Goal: Information Seeking & Learning: Learn about a topic

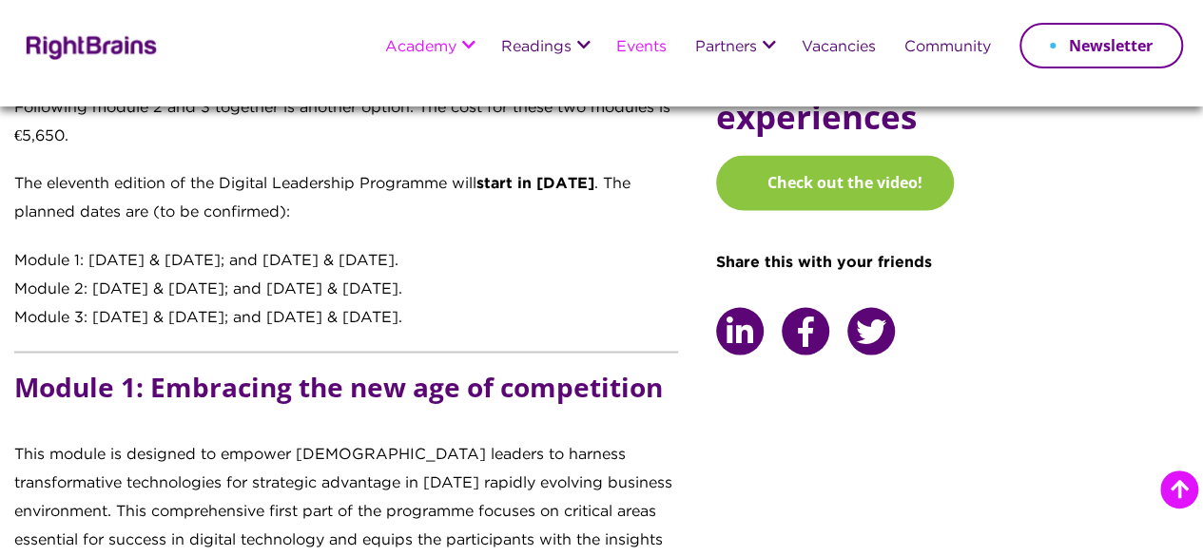
scroll to position [1331, 0]
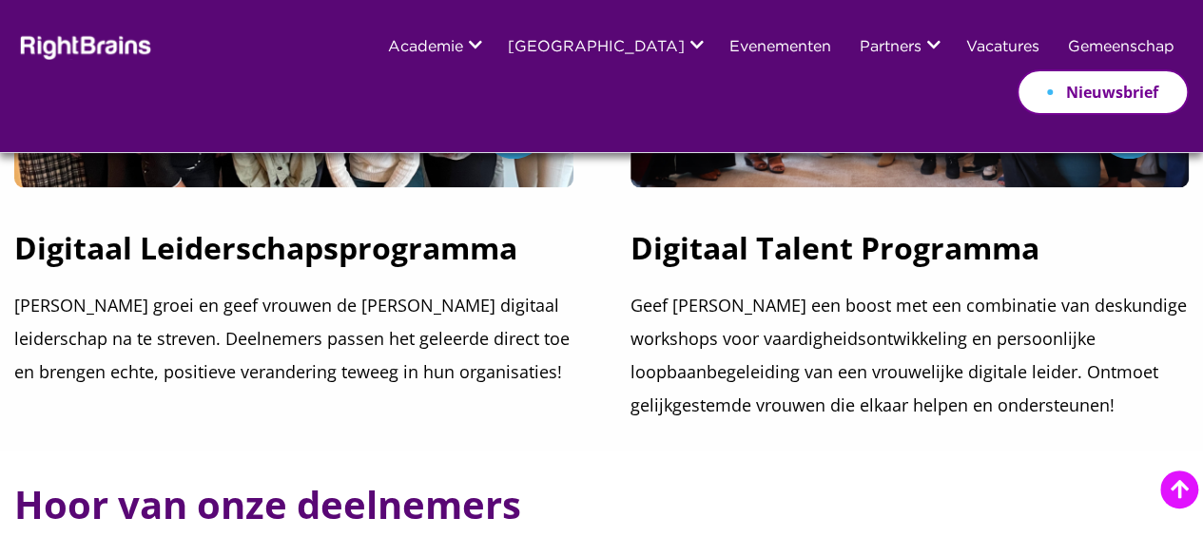
scroll to position [951, 0]
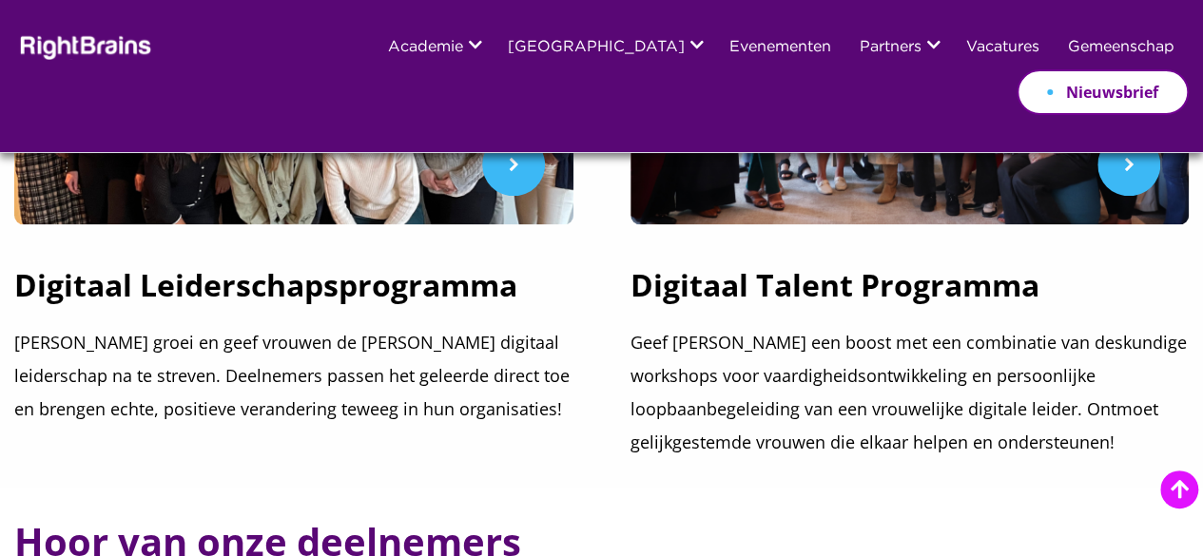
click at [369, 282] on font "Digitaal Leiderschapsprogramma" at bounding box center [265, 284] width 503 height 41
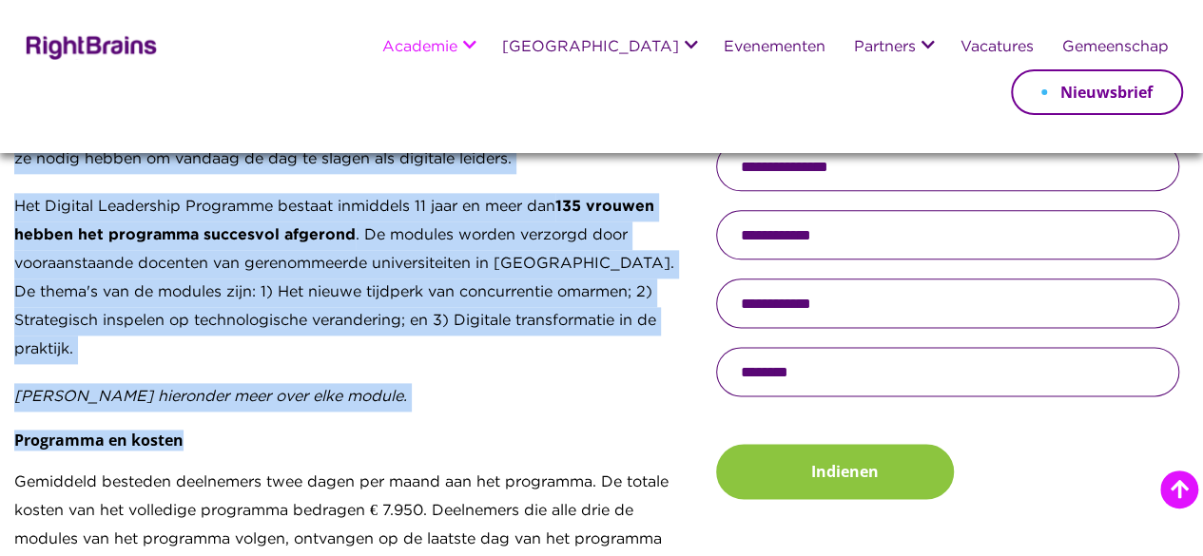
scroll to position [1122, 0]
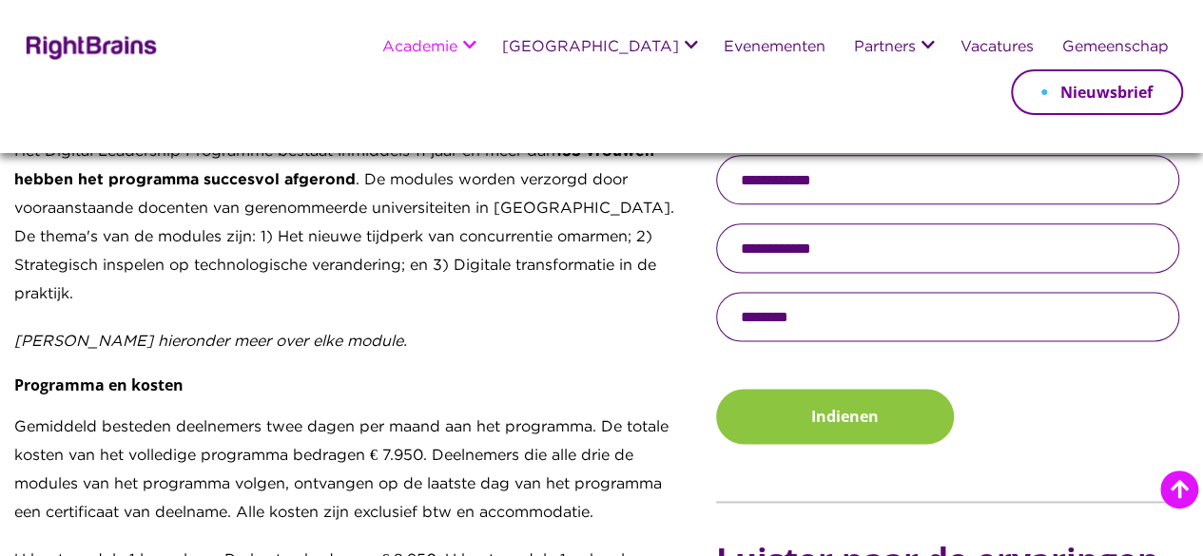
drag, startPoint x: 15, startPoint y: 358, endPoint x: 228, endPoint y: 222, distance: 252.8
click at [228, 222] on div "Digitale leerlingen transformeren tot digitale leiders In het besef dat de digi…" at bounding box center [346, 280] width 664 height 1122
copy div "In het besef dat de digitale leiders van morgen de digitale leerlingen van vand…"
